Goal: Check status: Check status

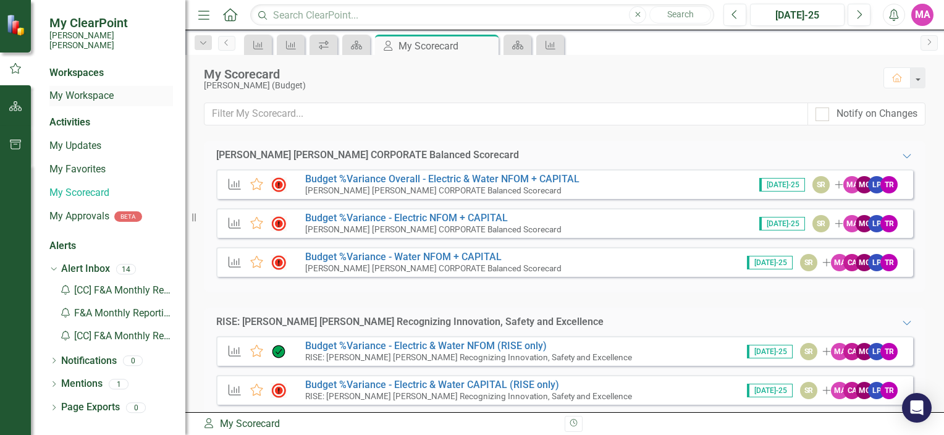
scroll to position [111, 0]
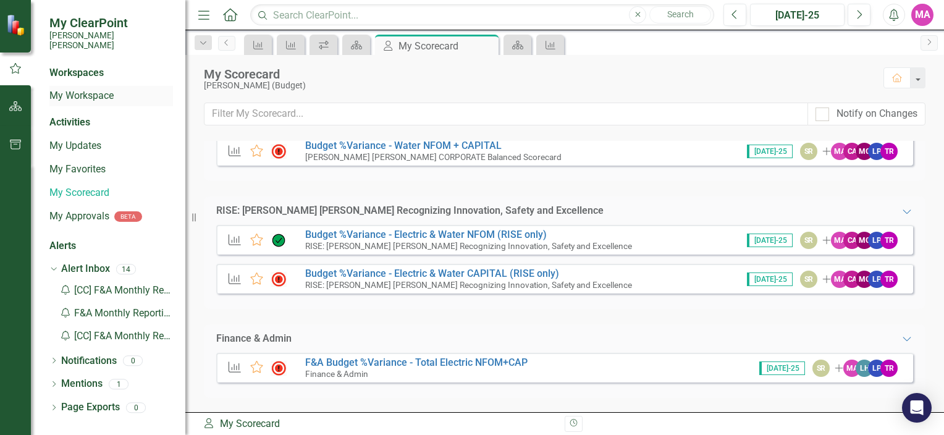
click at [104, 86] on div "My Workspace" at bounding box center [111, 96] width 124 height 20
click at [93, 89] on link "My Workspace" at bounding box center [111, 96] width 124 height 14
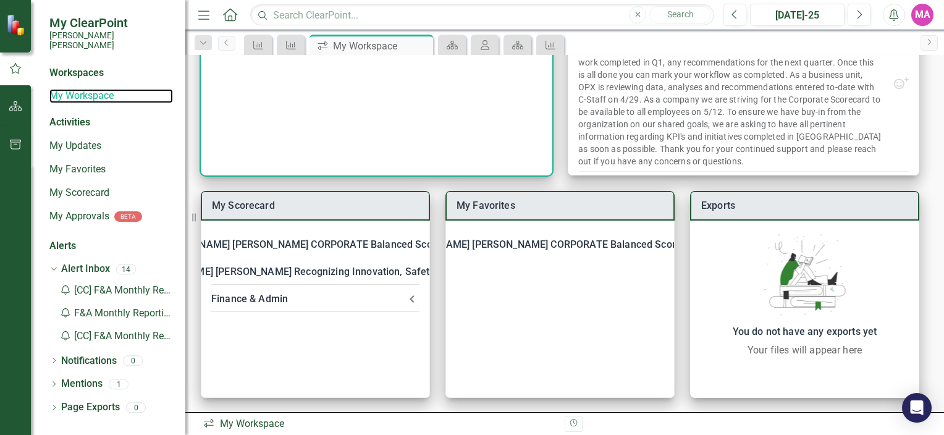
scroll to position [169, 0]
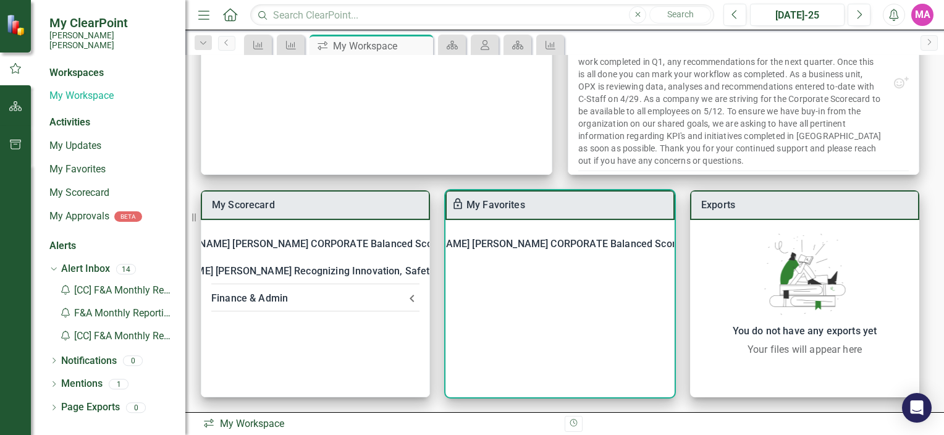
click at [503, 237] on div "[PERSON_NAME] [PERSON_NAME] CORPORATE Balanced Scorecard" at bounding box center [547, 243] width 308 height 17
click at [549, 279] on link "Budget Planning and Execution" at bounding box center [556, 277] width 140 height 12
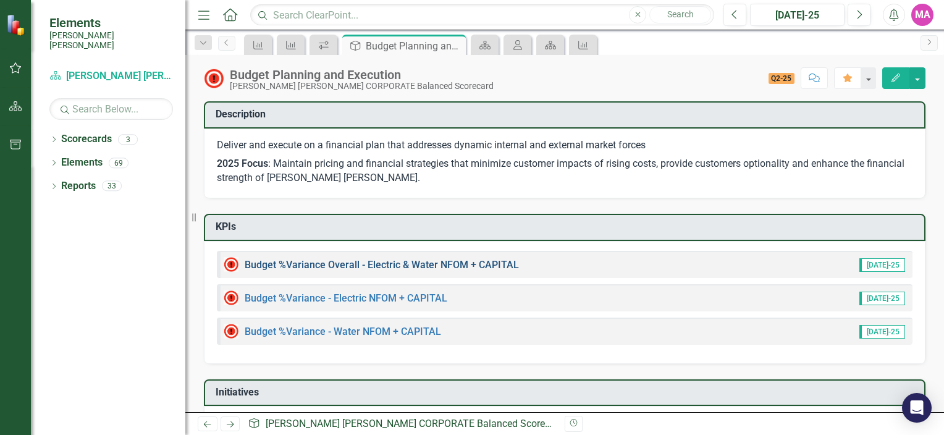
click at [463, 268] on link "Budget %Variance Overall - Electric & Water NFOM + CAPITAL" at bounding box center [382, 265] width 274 height 12
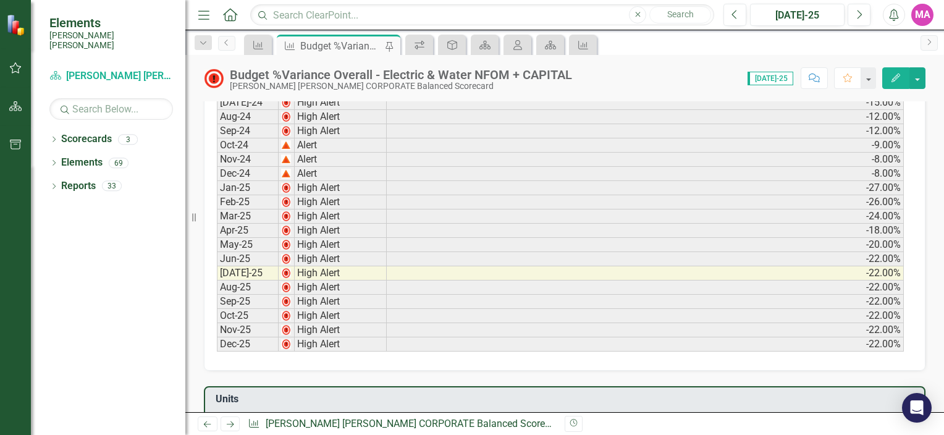
scroll to position [432, 0]
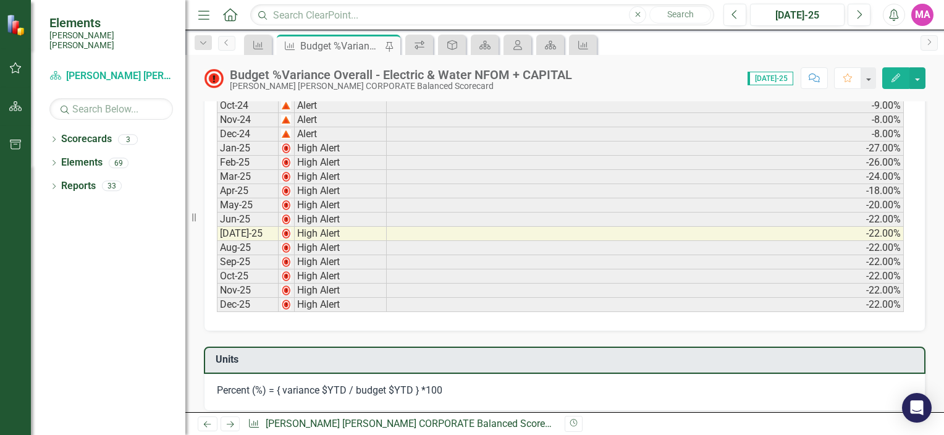
click at [868, 255] on td "-22.00%" at bounding box center [645, 262] width 517 height 14
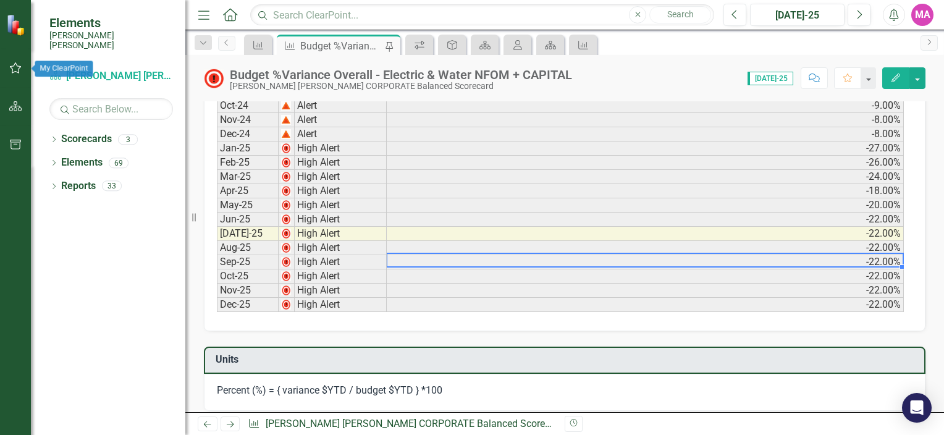
click at [19, 65] on icon "button" at bounding box center [15, 68] width 13 height 10
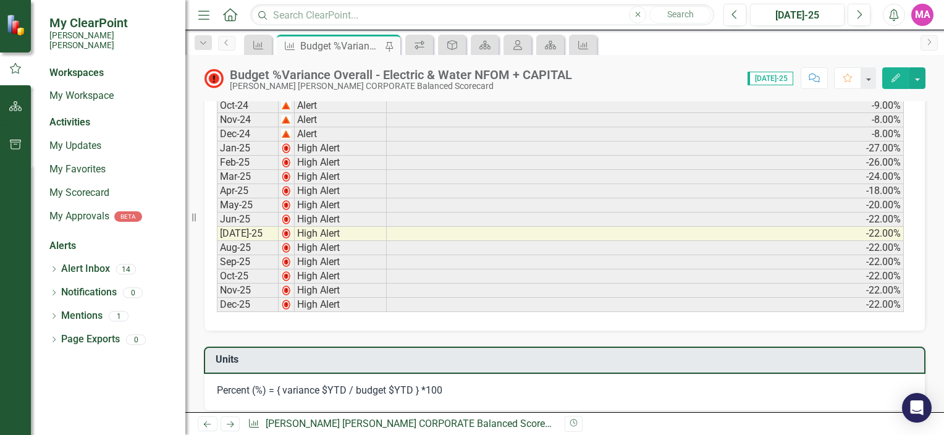
click at [15, 102] on icon "button" at bounding box center [15, 106] width 13 height 10
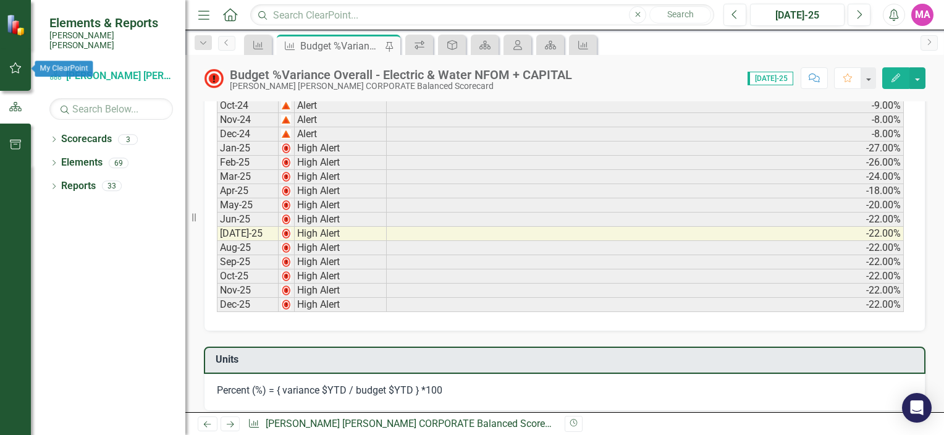
click at [18, 69] on icon "button" at bounding box center [16, 67] width 12 height 11
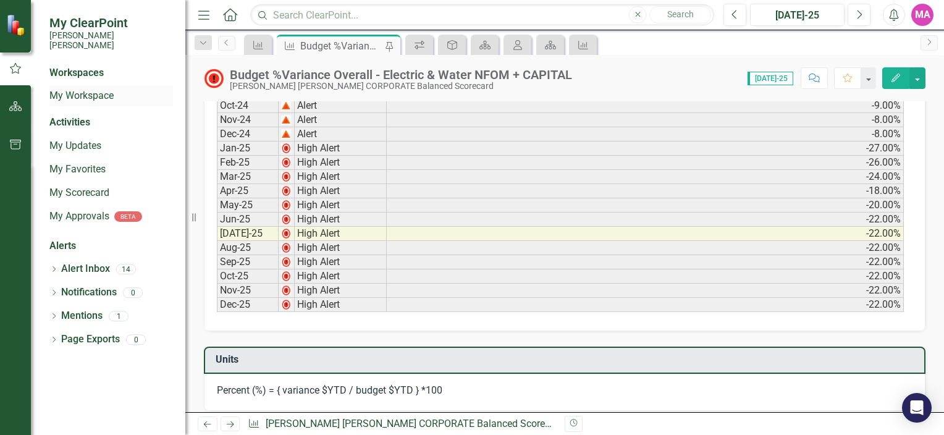
click at [90, 92] on link "My Workspace" at bounding box center [111, 96] width 124 height 14
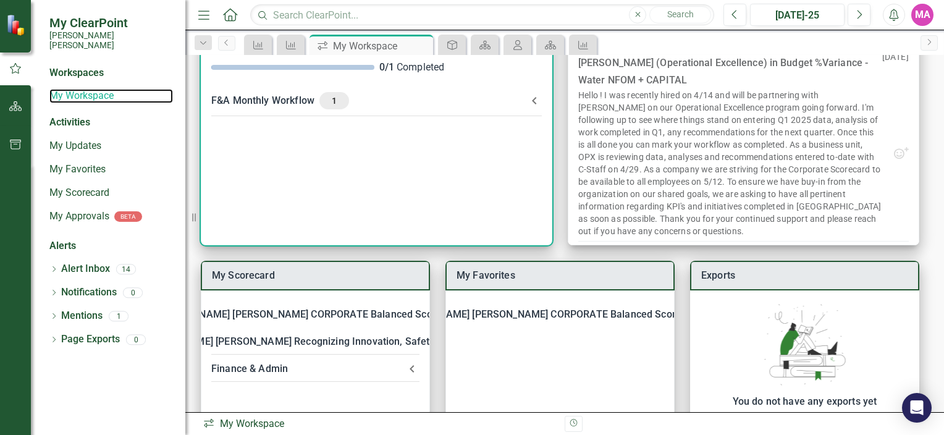
scroll to position [169, 0]
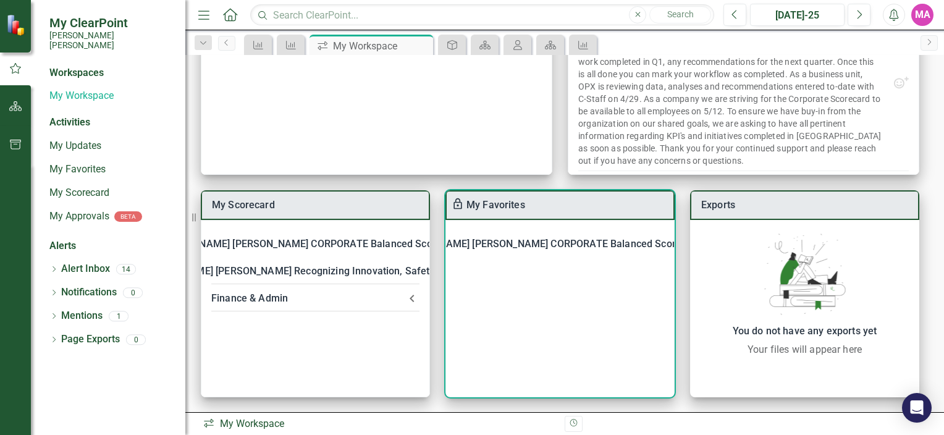
click at [702, 243] on icon at bounding box center [714, 244] width 25 height 25
click at [551, 280] on link "Budget Planning and Execution" at bounding box center [556, 277] width 140 height 12
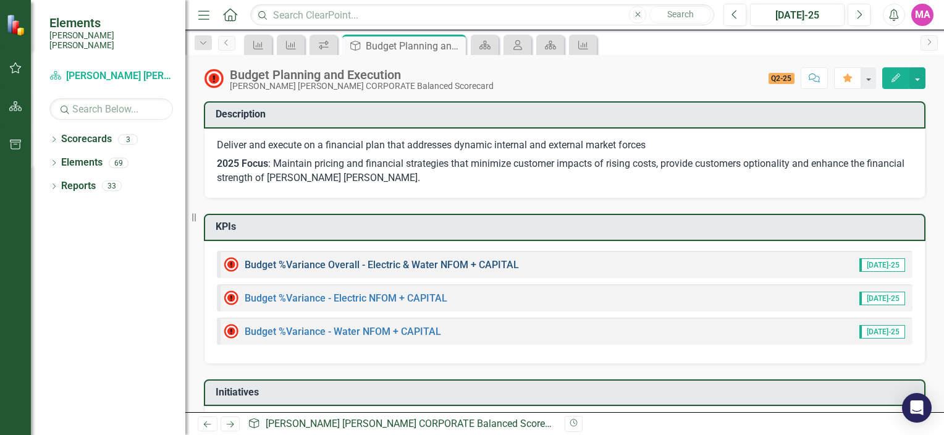
click at [404, 262] on link "Budget %Variance Overall - Electric & Water NFOM + CAPITAL" at bounding box center [382, 265] width 274 height 12
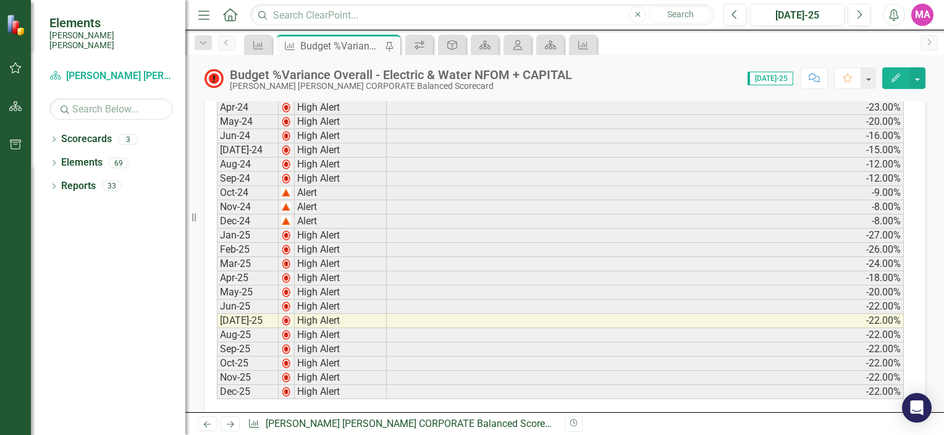
scroll to position [309, 0]
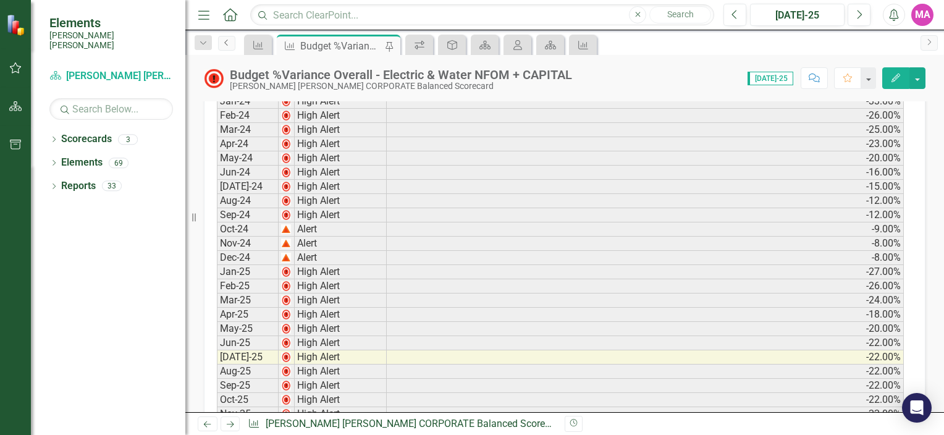
click at [232, 40] on link "Previous" at bounding box center [226, 43] width 17 height 15
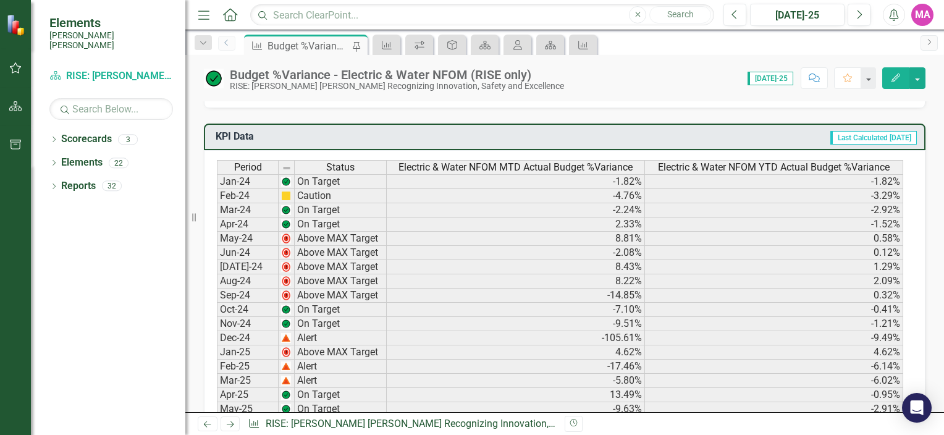
scroll to position [247, 0]
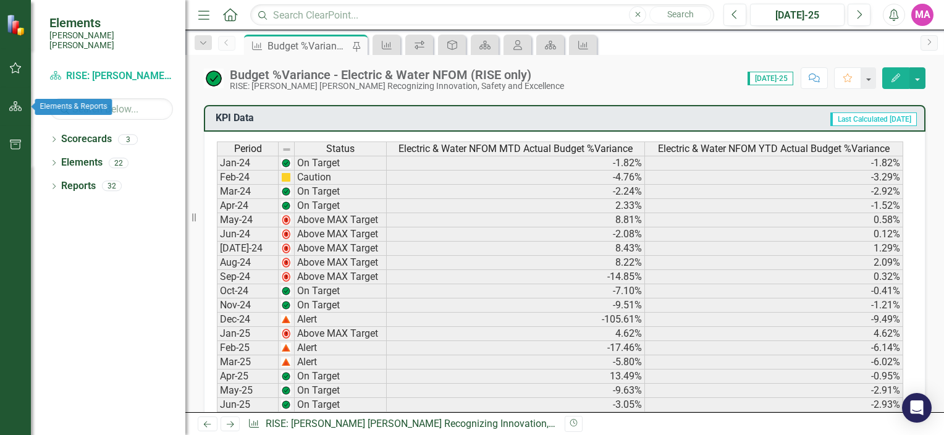
click at [17, 61] on button "button" at bounding box center [16, 69] width 28 height 26
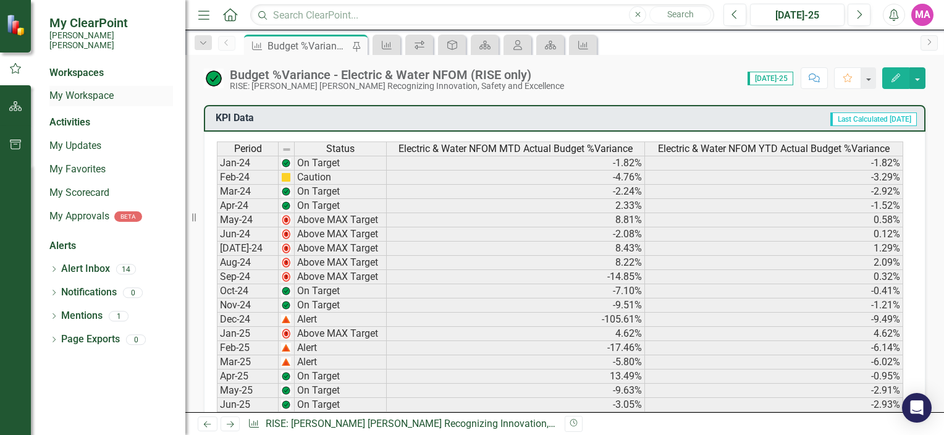
click at [90, 91] on link "My Workspace" at bounding box center [111, 96] width 124 height 14
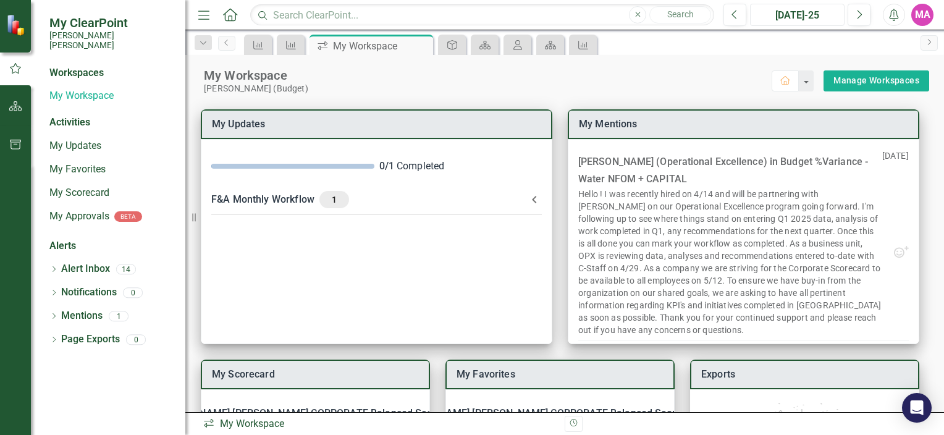
click at [823, 17] on div "[DATE]-25" at bounding box center [797, 15] width 86 height 15
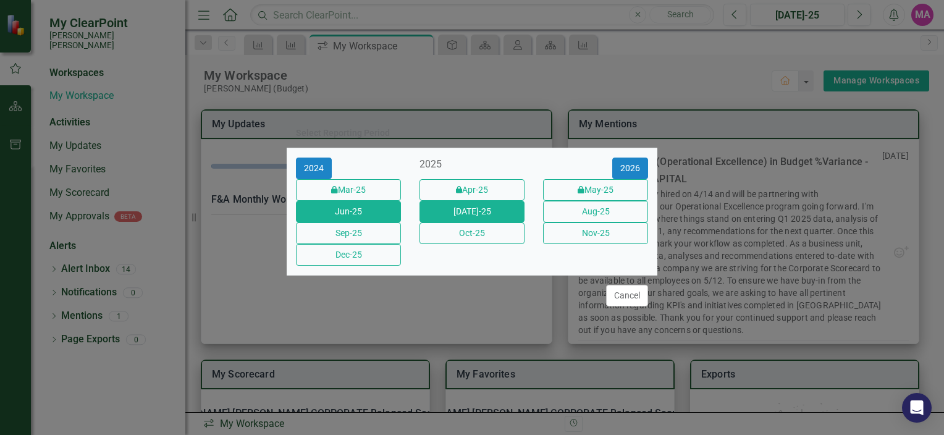
click at [379, 217] on button "Jun-25" at bounding box center [348, 212] width 105 height 22
